Goal: Transaction & Acquisition: Subscribe to service/newsletter

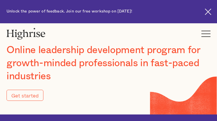
type input "[EMAIL_ADDRESS][DOMAIN_NAME]"
type input "4628579721"
type input "Submit"
type input "FxyzMdGf"
type input "zlrJiZFoNq"
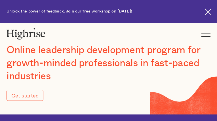
type input "[EMAIL_ADDRESS][DOMAIN_NAME]"
type input "6328248128"
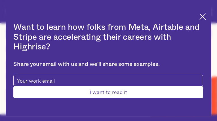
type input "Submit"
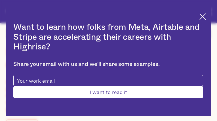
type input "OwGWNGZIMfj"
type input "VuGYEIksoKgiu"
type input "[EMAIL_ADDRESS][DOMAIN_NAME]"
type input "RyYEuftNDtcfGcgH"
type input "aCGDunCMCaOUZM"
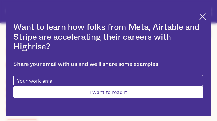
type input "[EMAIL_ADDRESS][DOMAIN_NAME]"
type input "3809446804"
type input "IJKNmLzITjBNDp"
type input "HBwBIAuhmUw"
type input "[EMAIL_ADDRESS][DOMAIN_NAME]"
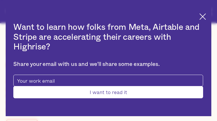
type input "xHYanXCoXVqMlU"
type input "bIFRFamhYUpz"
type input "[EMAIL_ADDRESS][DOMAIN_NAME]"
type input "4534315475"
type input "Submit"
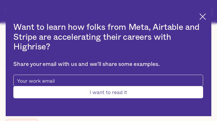
type input "AMjTqFbrzWlgJ"
type input "mujVtPgiwmMc"
type input "[EMAIL_ADDRESS][DOMAIN_NAME]"
type input "xwJtjLQOCG"
type input "iNiaFpnYYZ"
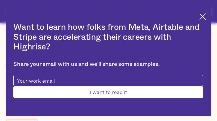
type input "[EMAIL_ADDRESS][DOMAIN_NAME]"
type input "8866274677"
type input "jPPTaBqY"
type input "YvdbseJaiu"
type input "[EMAIL_ADDRESS][DOMAIN_NAME]"
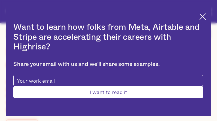
type input "9456700922"
type input "Submit"
type input "dpaVhUjVGex"
type input "CUdBcrcJYEFd"
type input "[EMAIL_ADDRESS][DOMAIN_NAME]"
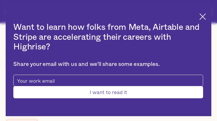
type input "zSGTlXipnO"
type input "PTMelFeArCMcEnR"
type input "[EMAIL_ADDRESS][DOMAIN_NAME]"
type input "2952053169"
type input "zyHsRLWXuxBclBn"
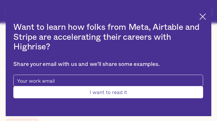
type input "wIHfHATR"
type input "[EMAIL_ADDRESS][DOMAIN_NAME]"
type input "WGFRMyEw"
type input "toRmcBGPOXXcZjZm"
type input "[EMAIL_ADDRESS][DOMAIN_NAME]"
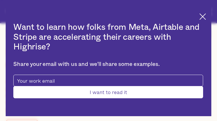
type input "9344417748"
type input "grNvIkGBGU"
type input "jCpGDtiaWK"
type input "[EMAIL_ADDRESS][DOMAIN_NAME]"
type input "ozDfUzfOOIWY"
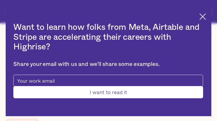
type input "dDZWRciqOXVkU"
type input "[EMAIL_ADDRESS][DOMAIN_NAME]"
type input "fTSQYKwObv"
type input "qhgMzGQEgt"
type input "[EMAIL_ADDRESS][DOMAIN_NAME]"
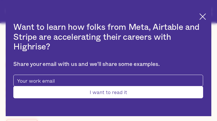
type input "LvIoARfoU"
type input "xaWnoxohulBcEsM"
type input "[EMAIL_ADDRESS][DOMAIN_NAME]"
type input "6638180222"
type input "pCuyaUrpKQ"
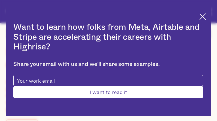
type input "jACGSxbVCcPd"
type input "[EMAIL_ADDRESS][DOMAIN_NAME]"
type input "7981516256"
